Goal: Task Accomplishment & Management: Manage account settings

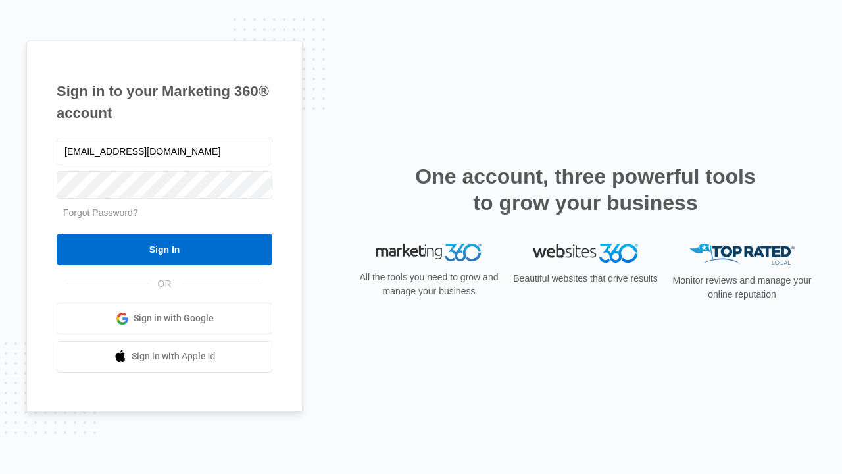
type input "[EMAIL_ADDRESS][DOMAIN_NAME]"
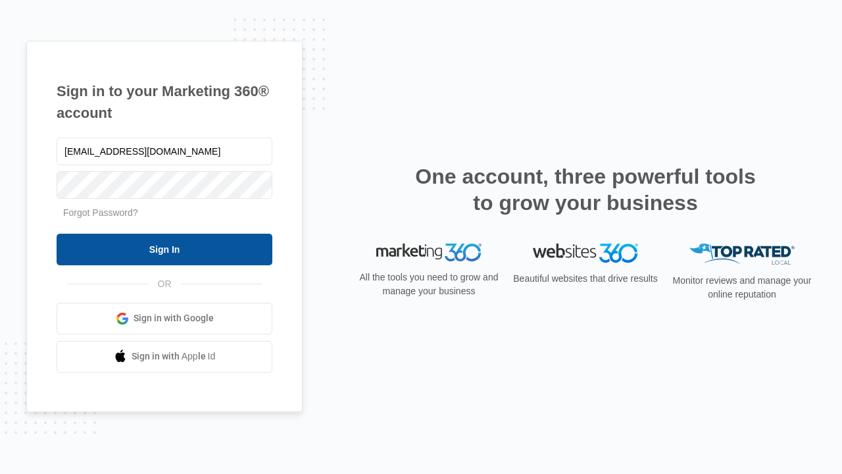
click at [164, 249] on input "Sign In" at bounding box center [165, 250] width 216 height 32
